Goal: Transaction & Acquisition: Book appointment/travel/reservation

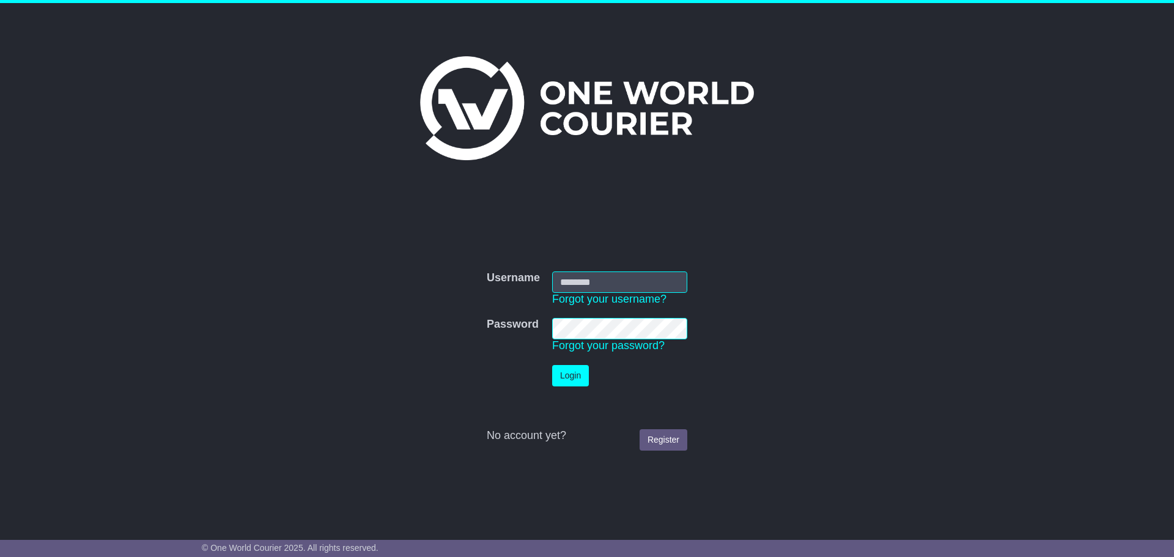
type input "**********"
click at [568, 380] on button "Login" at bounding box center [570, 375] width 37 height 21
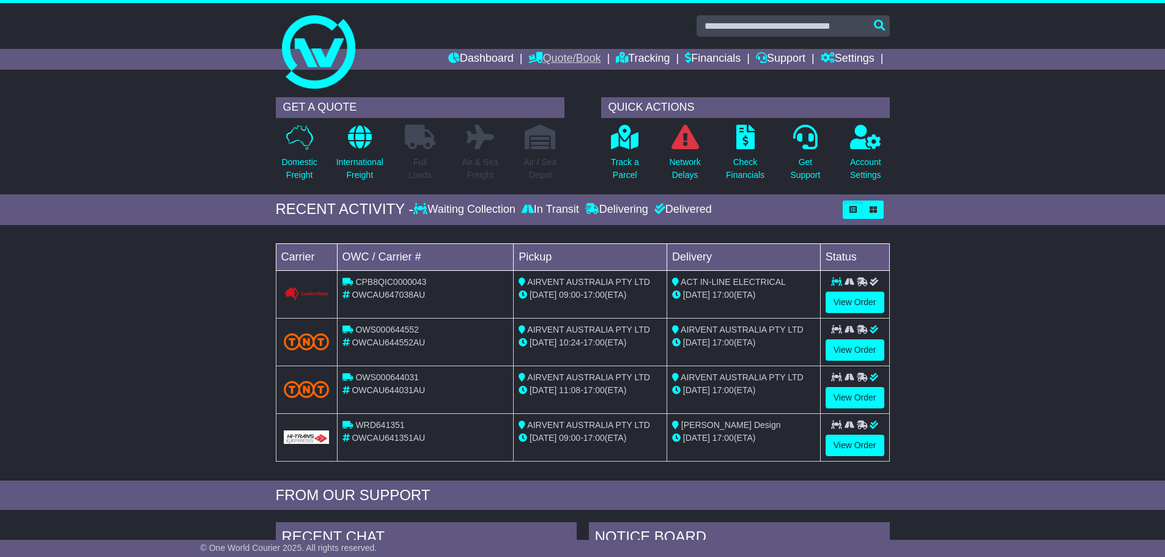
click at [555, 54] on link "Quote/Book" at bounding box center [564, 59] width 72 height 21
click at [538, 72] on div "Domestic International Saved Quotes Drafts" at bounding box center [577, 100] width 98 height 61
click at [538, 64] on link "Quote/Book" at bounding box center [564, 59] width 72 height 21
click at [539, 80] on link "Domestic" at bounding box center [577, 79] width 97 height 13
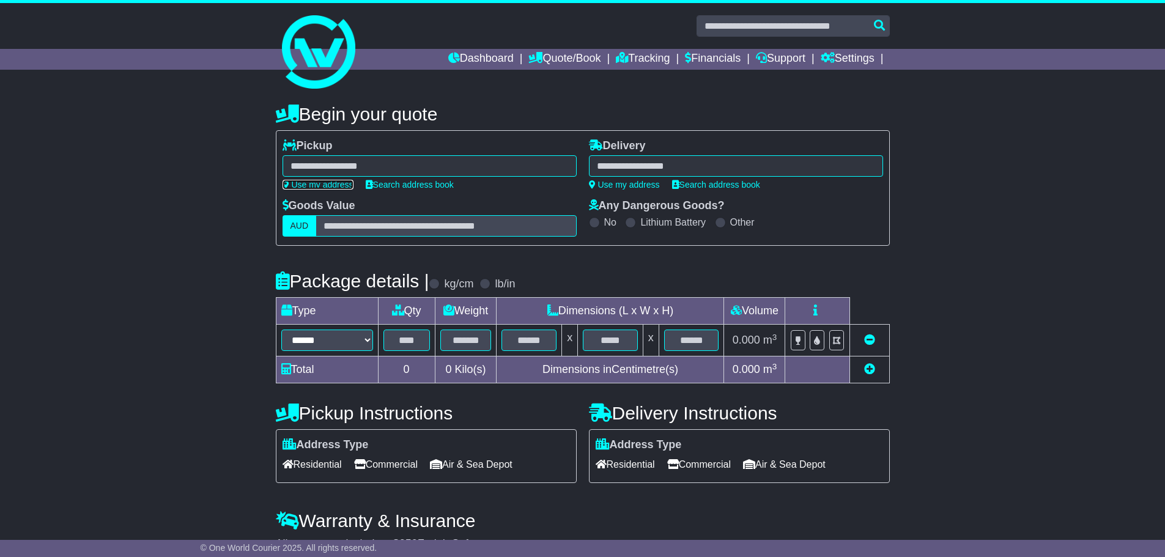
drag, startPoint x: 304, startPoint y: 181, endPoint x: 311, endPoint y: 183, distance: 7.0
click at [305, 181] on link "Use my address" at bounding box center [318, 185] width 71 height 10
type input "**********"
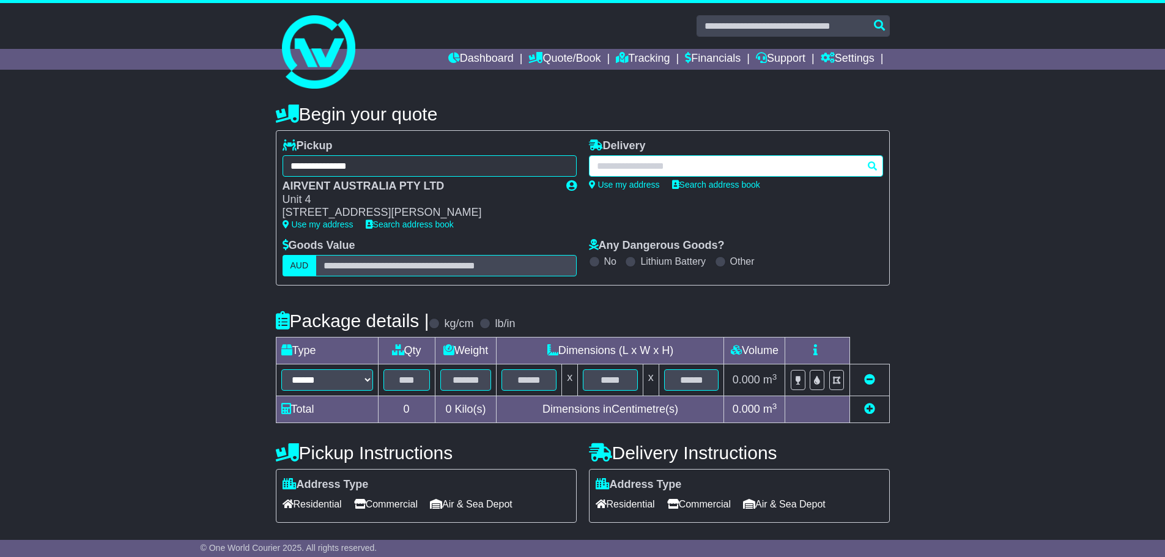
click at [635, 155] on div at bounding box center [736, 165] width 294 height 21
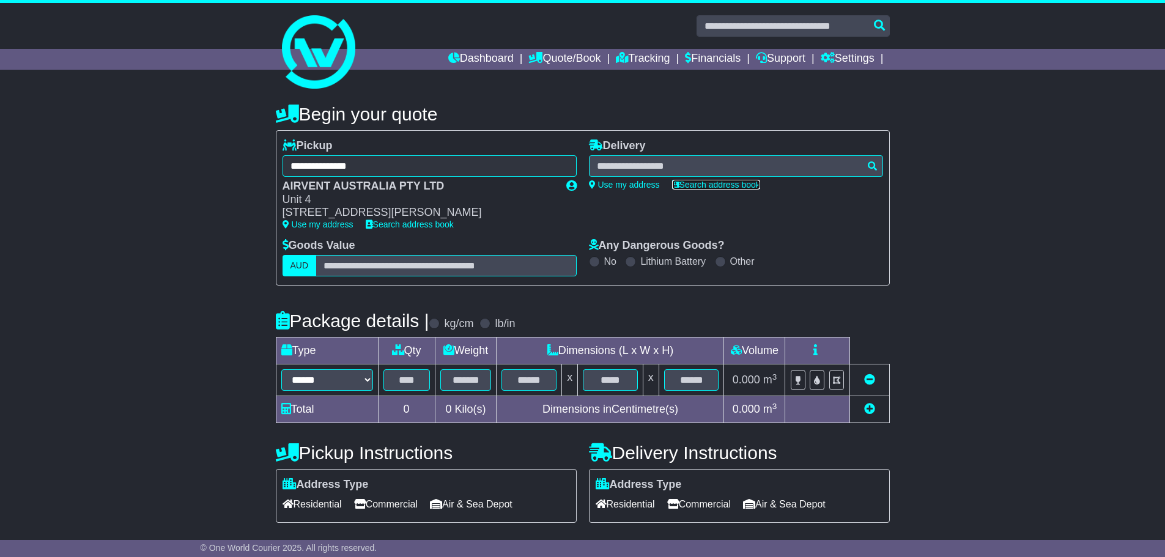
click at [688, 186] on link "Search address book" at bounding box center [716, 185] width 88 height 10
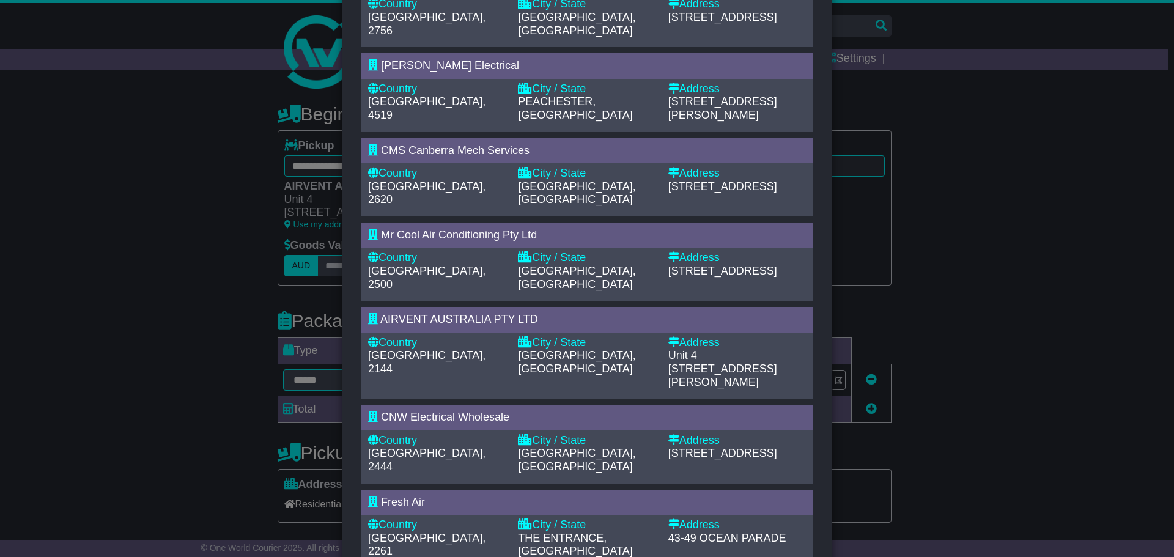
scroll to position [396, 0]
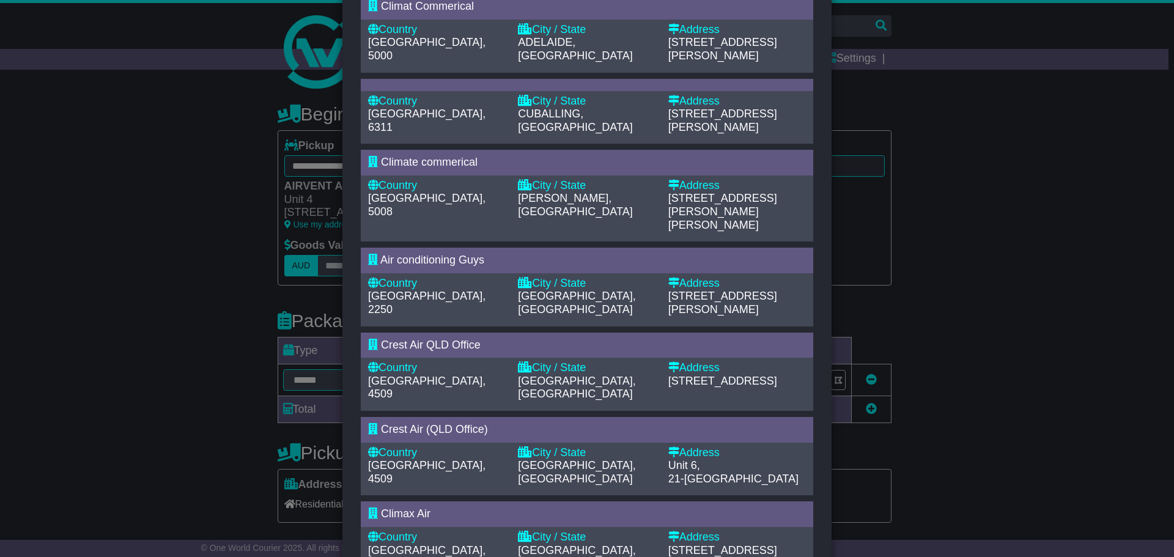
scroll to position [409, 0]
